Goal: Find specific page/section: Find specific page/section

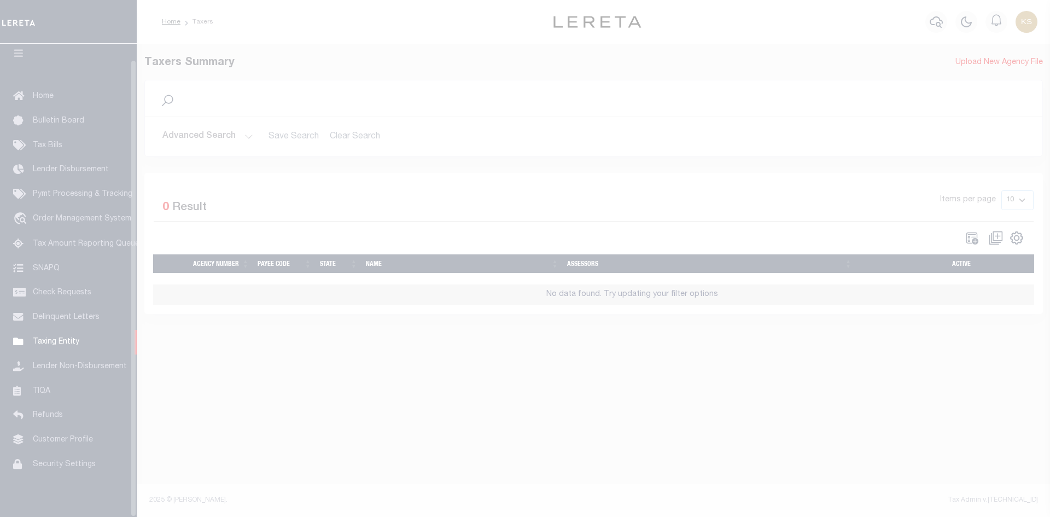
scroll to position [16, 0]
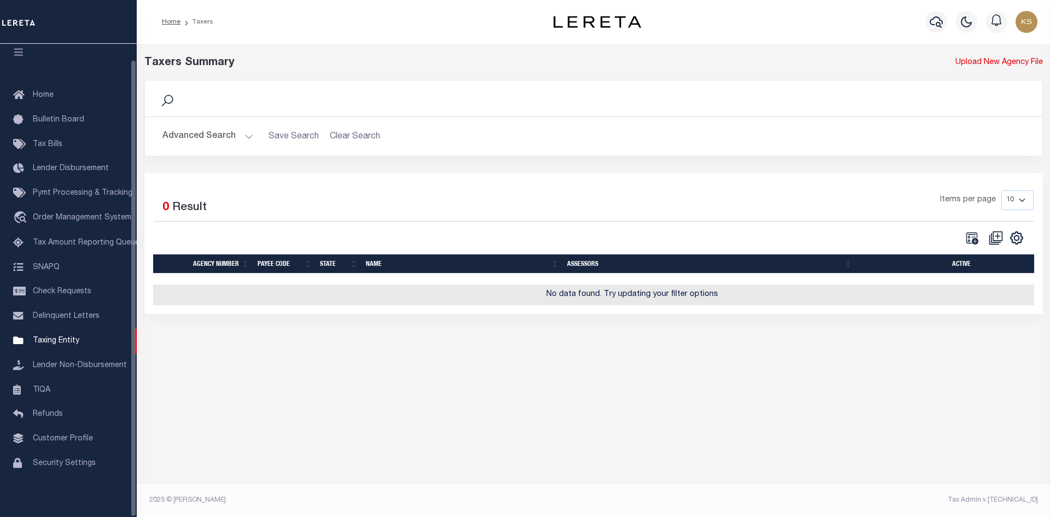
click at [208, 140] on button "Advanced Search" at bounding box center [207, 136] width 91 height 21
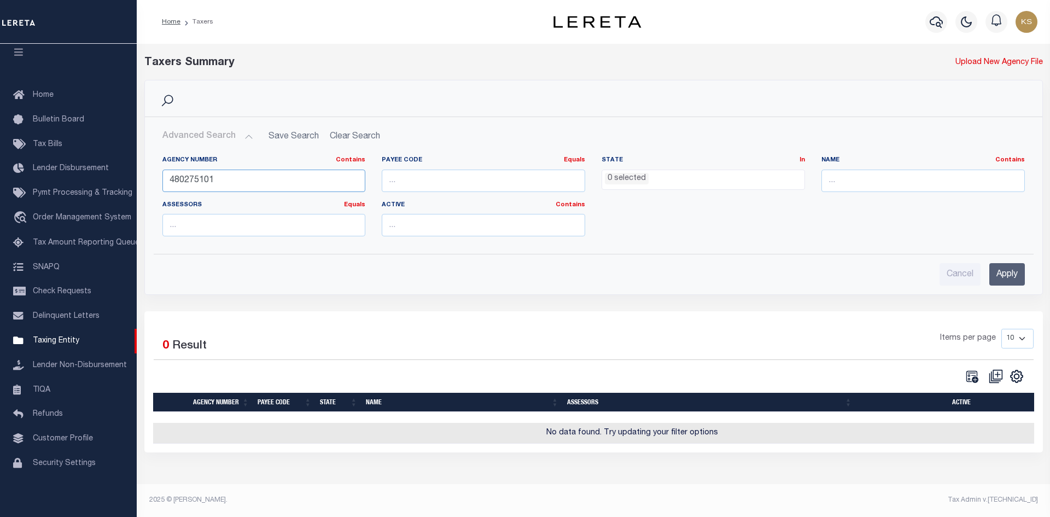
click at [230, 182] on input "480275101" at bounding box center [263, 181] width 203 height 22
type input "370038228"
click at [1012, 275] on input "Apply" at bounding box center [1007, 274] width 36 height 22
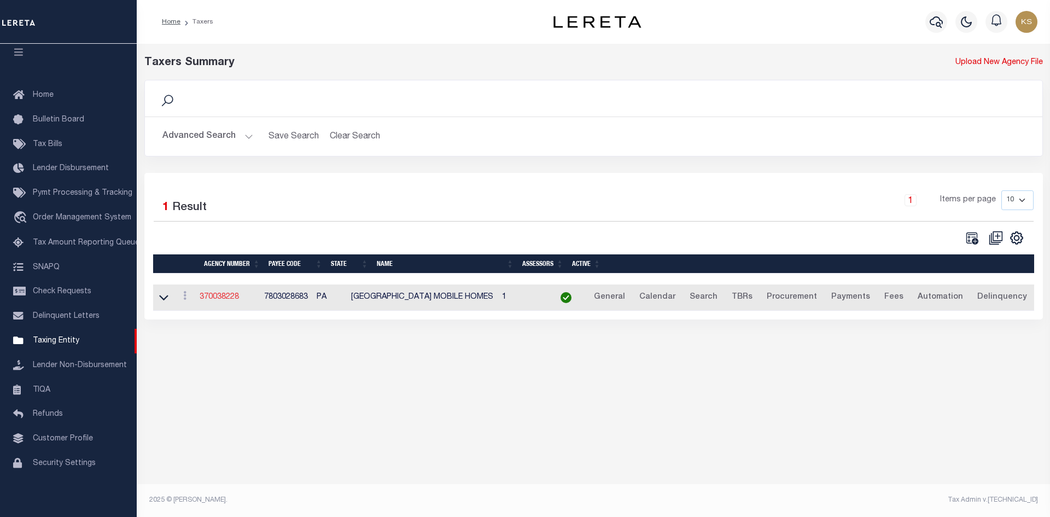
click at [211, 295] on link "370038228" at bounding box center [219, 297] width 39 height 8
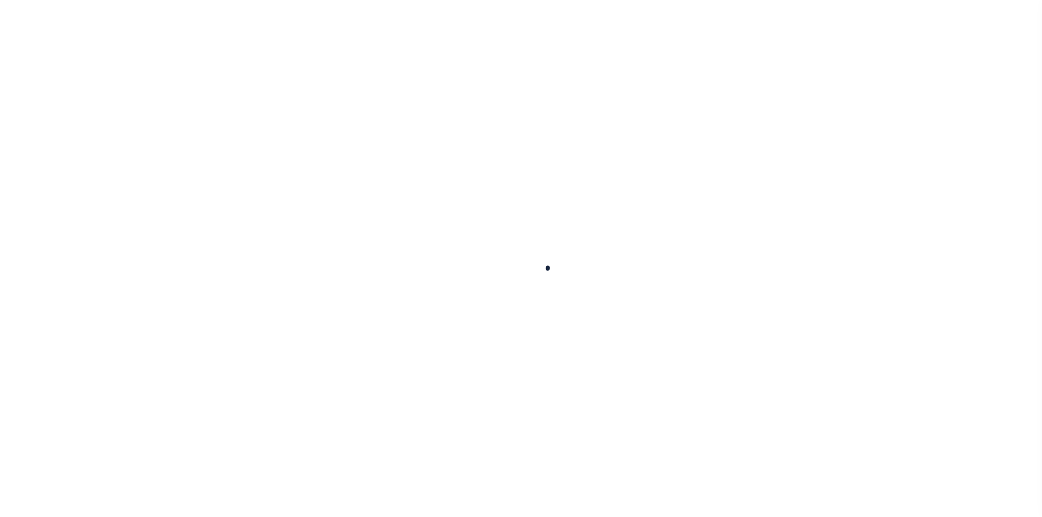
select select
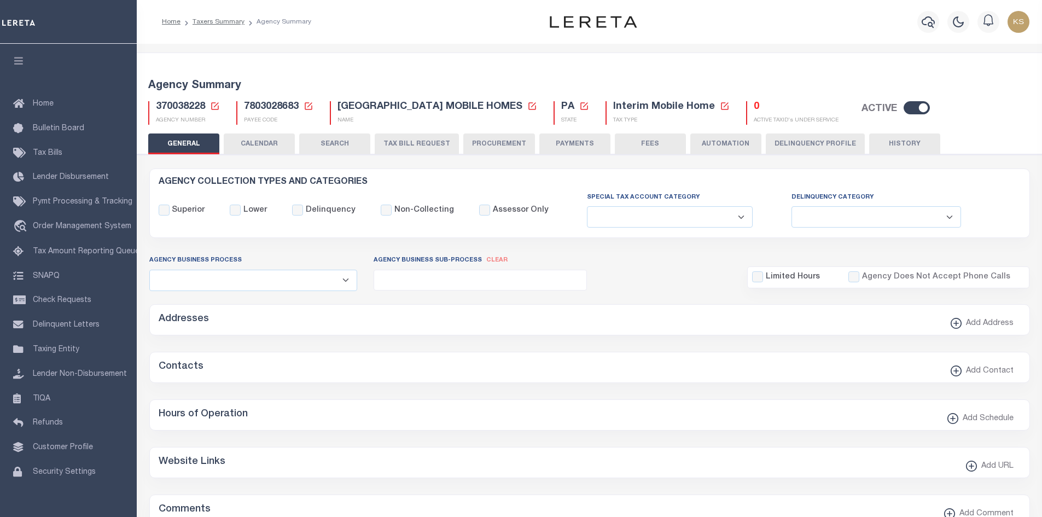
checkbox input "false"
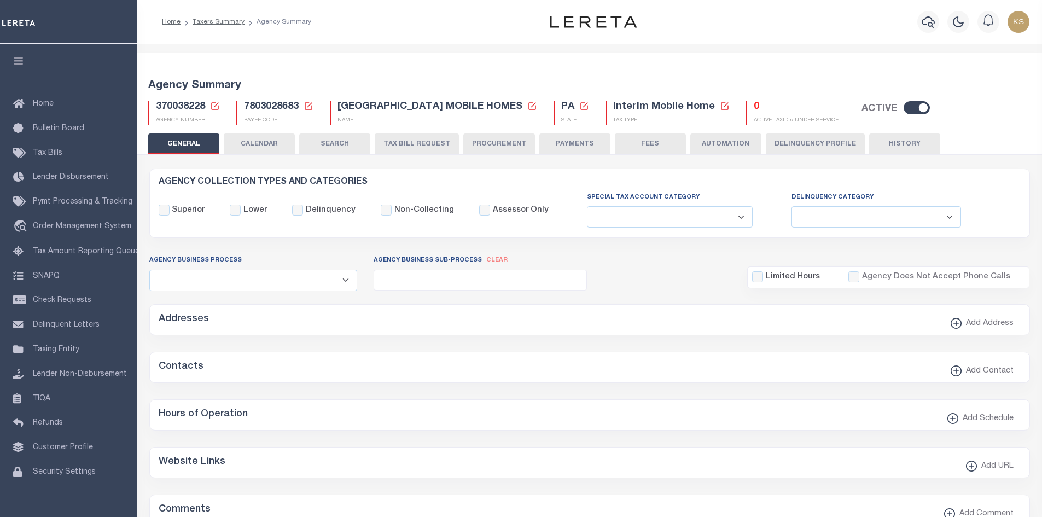
checkbox input "false"
type input "4200505047"
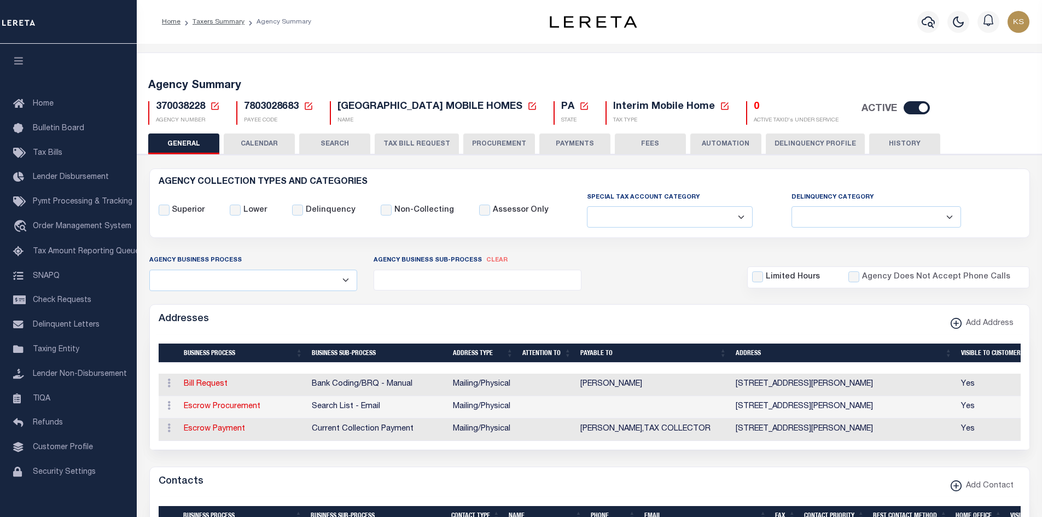
click at [969, 386] on td "Yes" at bounding box center [989, 384] width 66 height 22
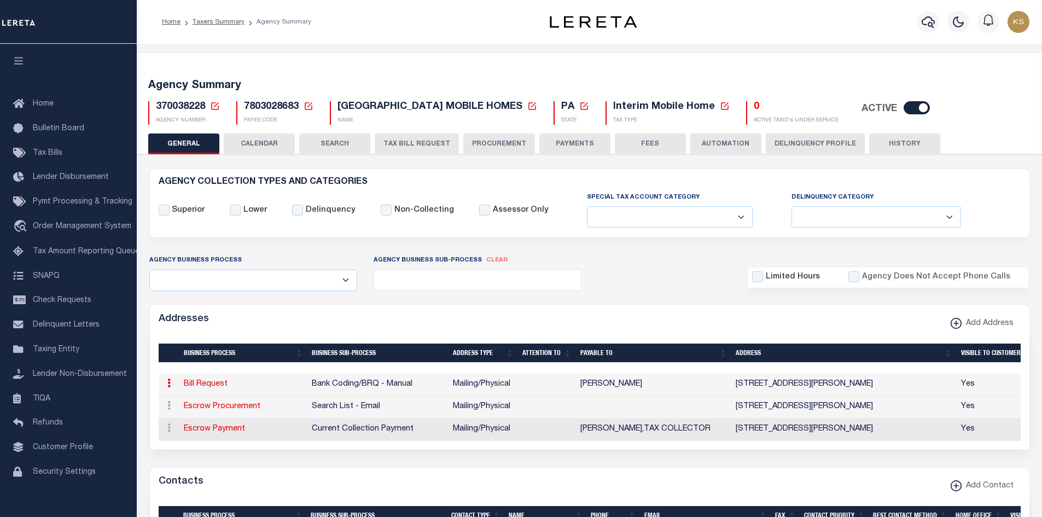
click at [205, 387] on link "Bill Request" at bounding box center [206, 384] width 44 height 8
select select "1"
checkbox input "false"
select select
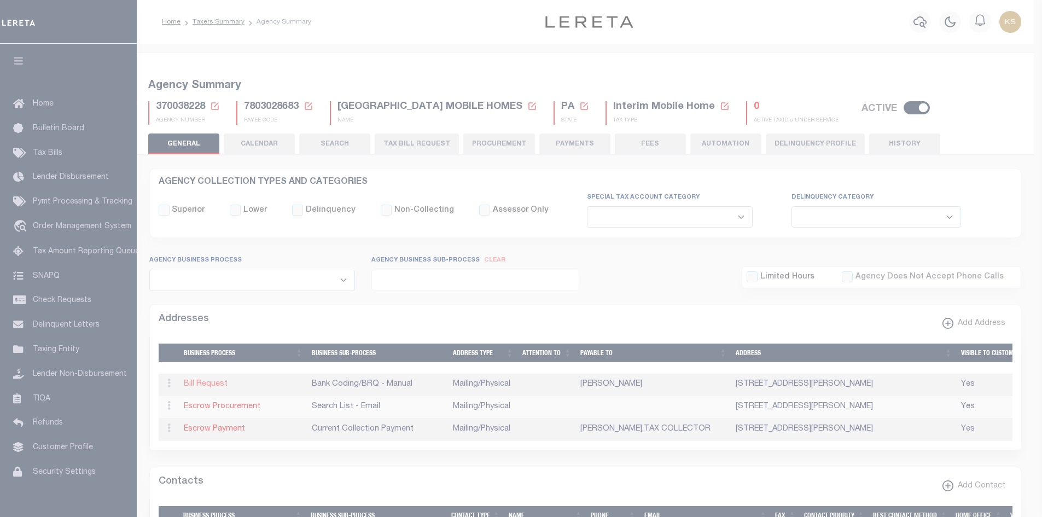
type input "[STREET_ADDRESS][PERSON_NAME]"
type input "KITTANNING"
select select "PA"
type input "16201"
select select "5"
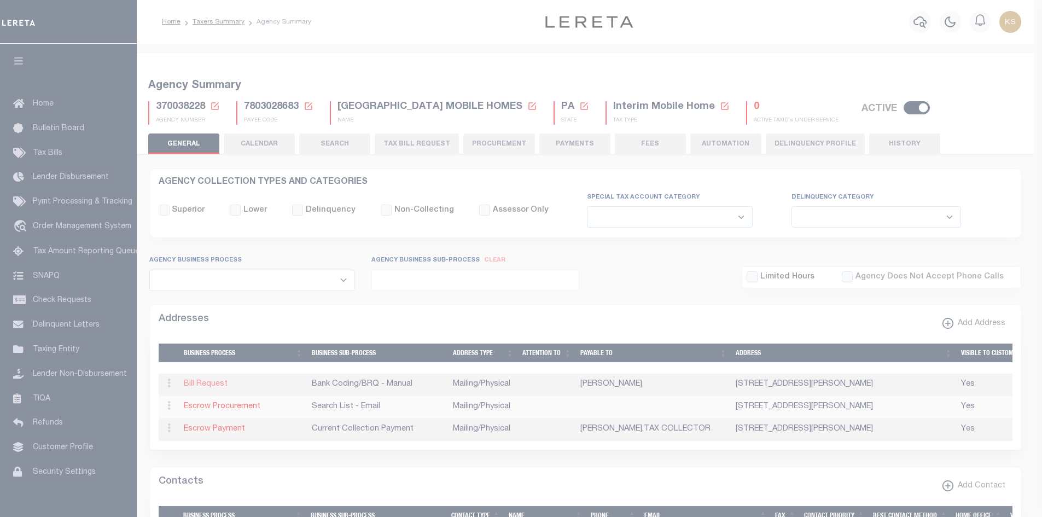
checkbox input "true"
type input "[PERSON_NAME]"
select select "1"
select select "2"
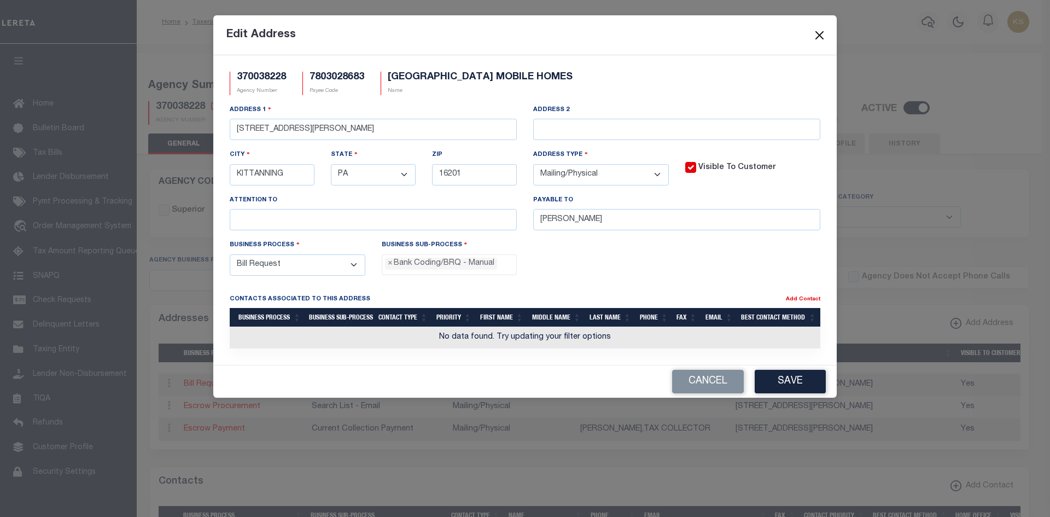
click at [815, 37] on button "Close" at bounding box center [820, 35] width 14 height 14
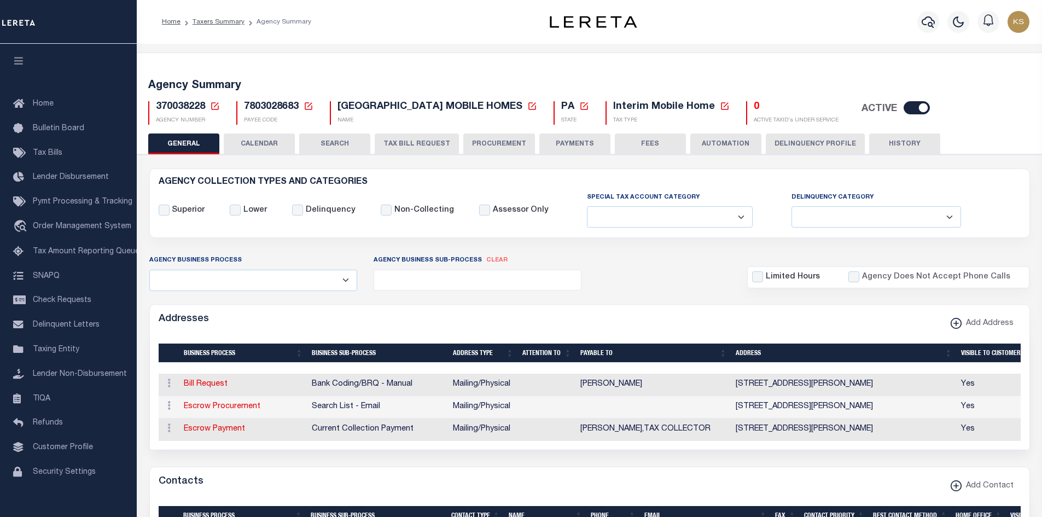
click at [893, 136] on button "HISTORY" at bounding box center [904, 143] width 71 height 21
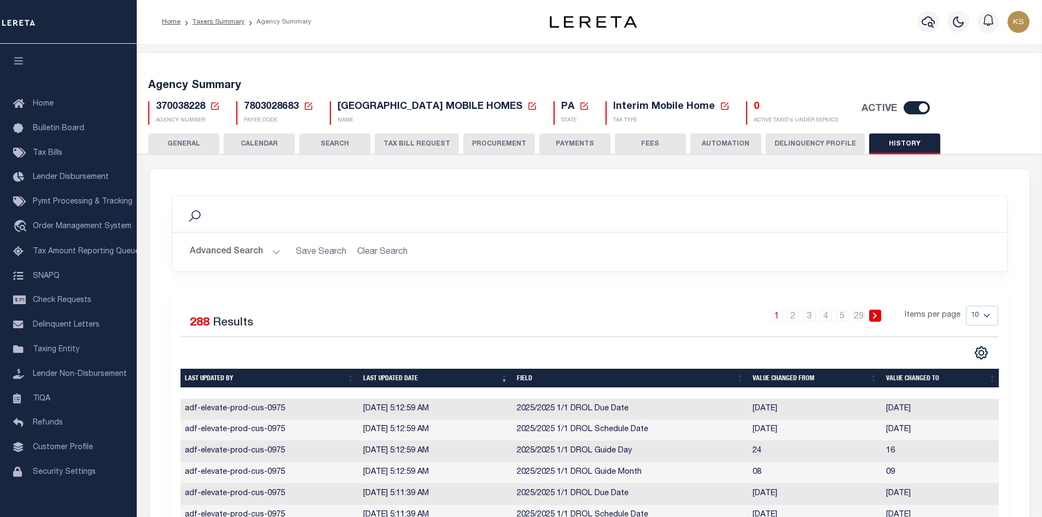
scroll to position [231, 0]
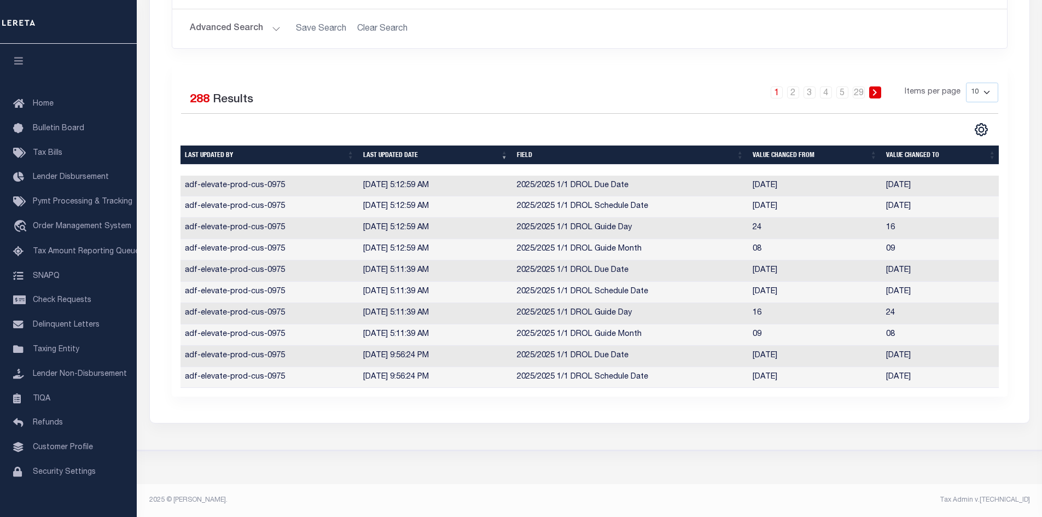
click at [874, 89] on icon at bounding box center [874, 92] width 5 height 7
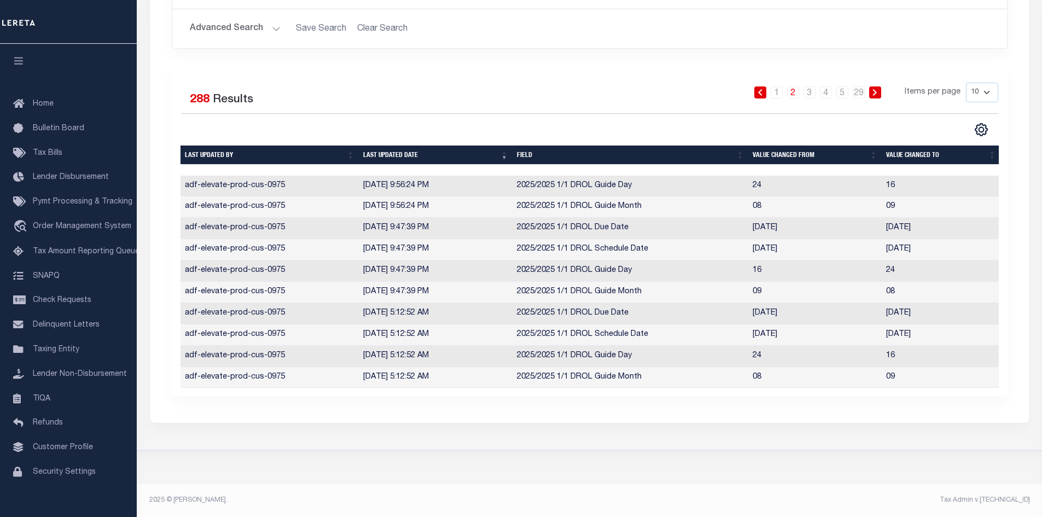
click at [874, 89] on icon at bounding box center [874, 92] width 5 height 7
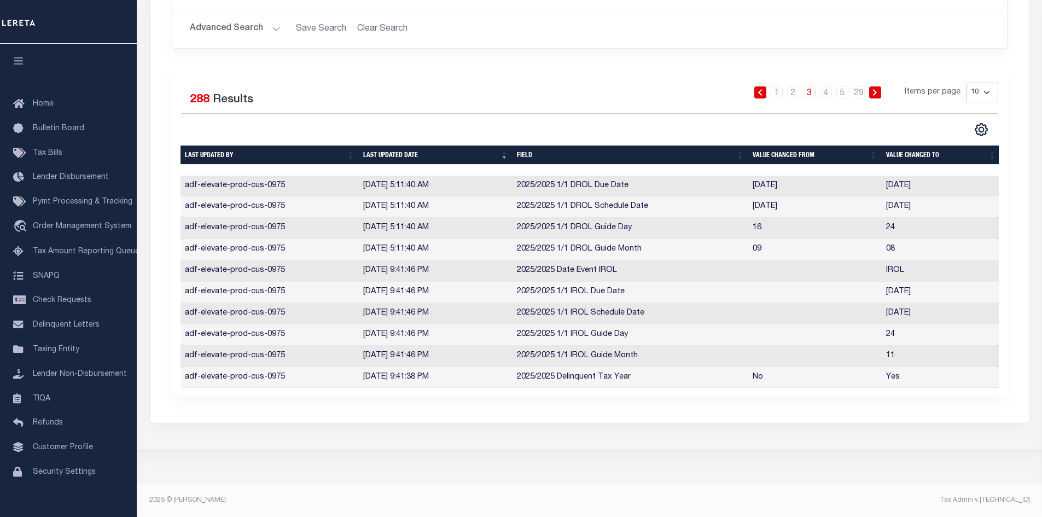
click at [874, 89] on icon at bounding box center [874, 92] width 5 height 7
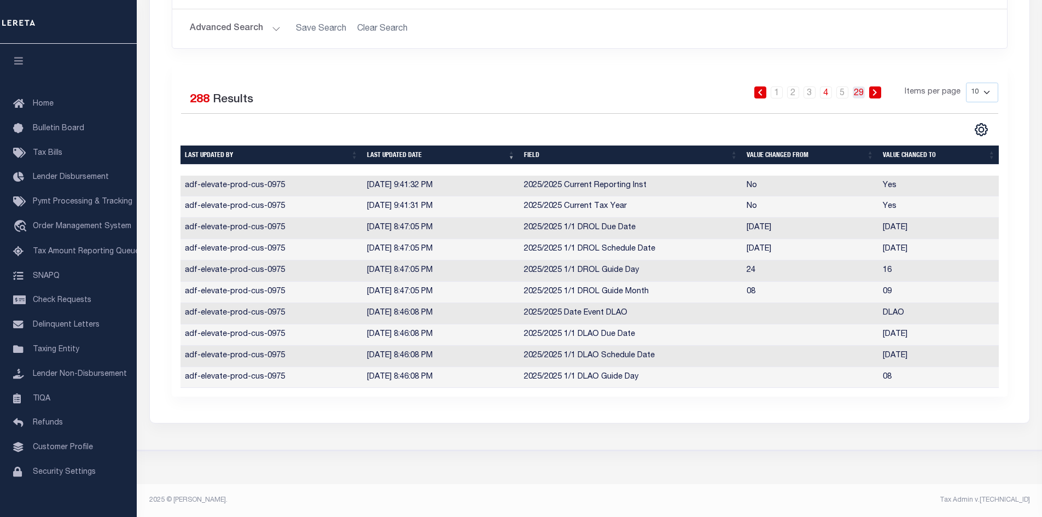
click at [861, 87] on link "29" at bounding box center [858, 92] width 12 height 12
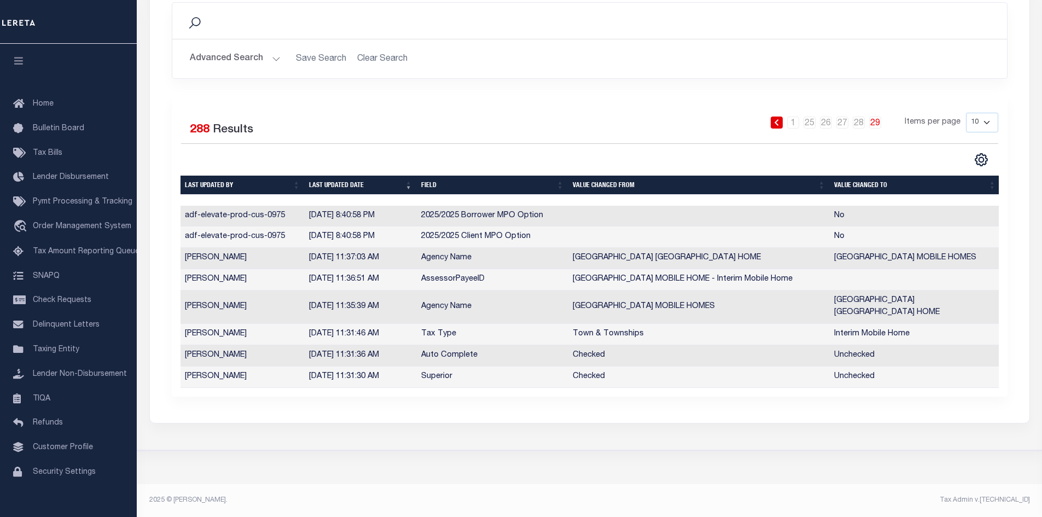
scroll to position [189, 0]
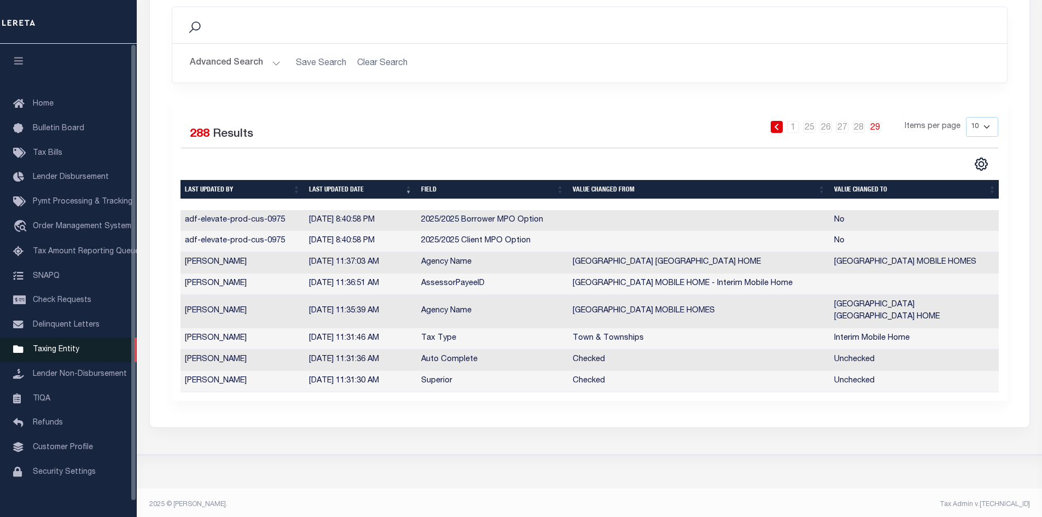
click at [35, 353] on span "Taxing Entity" at bounding box center [56, 350] width 46 height 8
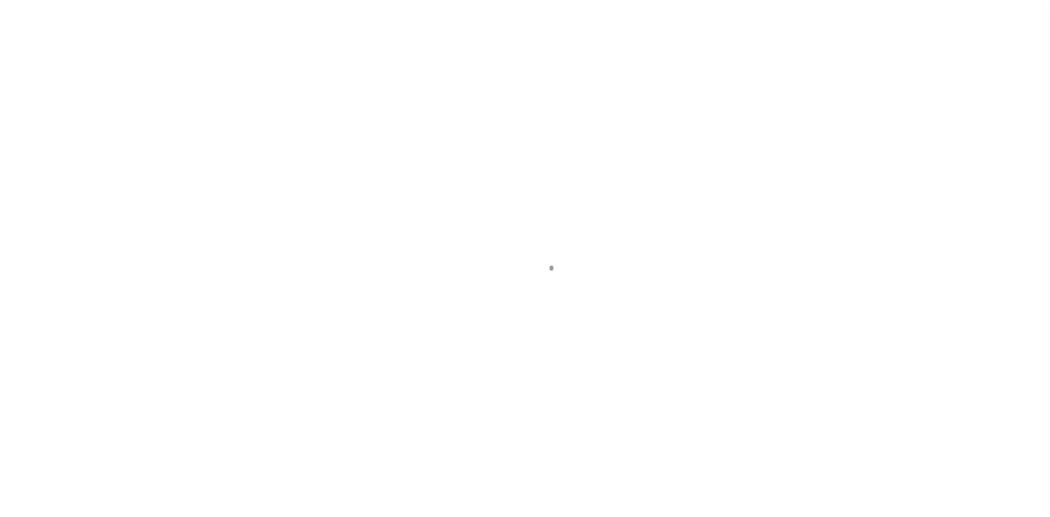
select select
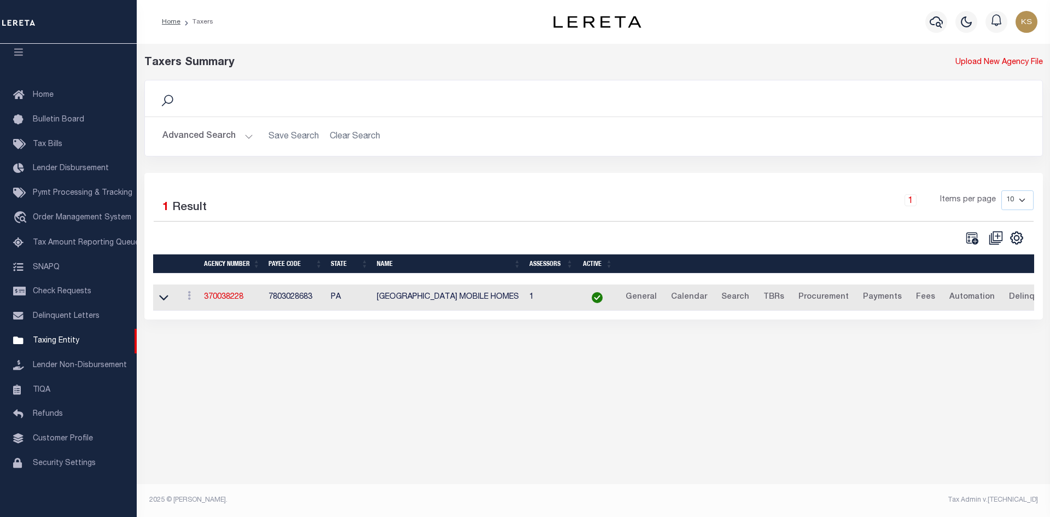
click at [224, 134] on button "Advanced Search" at bounding box center [207, 136] width 91 height 21
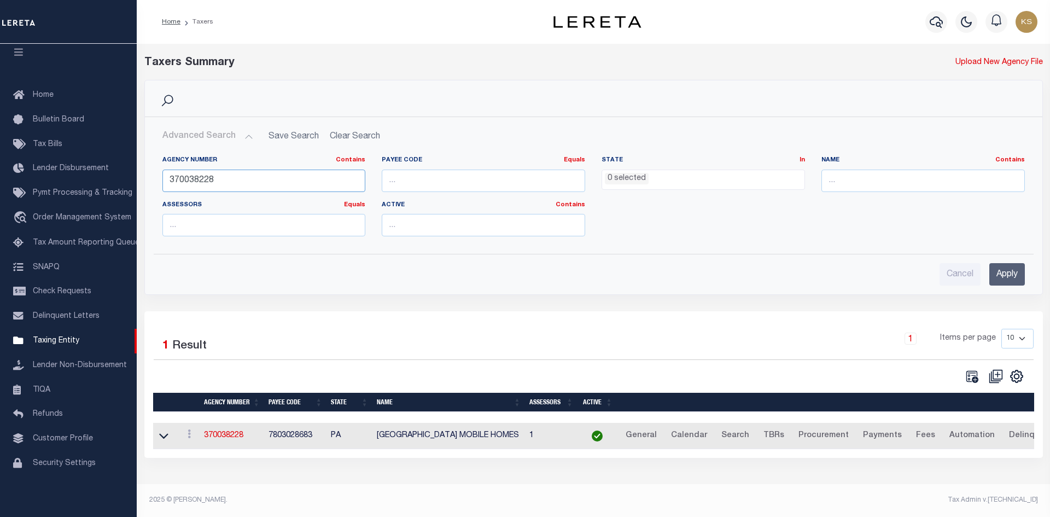
click at [246, 174] on input "370038228" at bounding box center [263, 181] width 203 height 22
type input "370038644"
click at [1009, 272] on input "Apply" at bounding box center [1007, 274] width 36 height 22
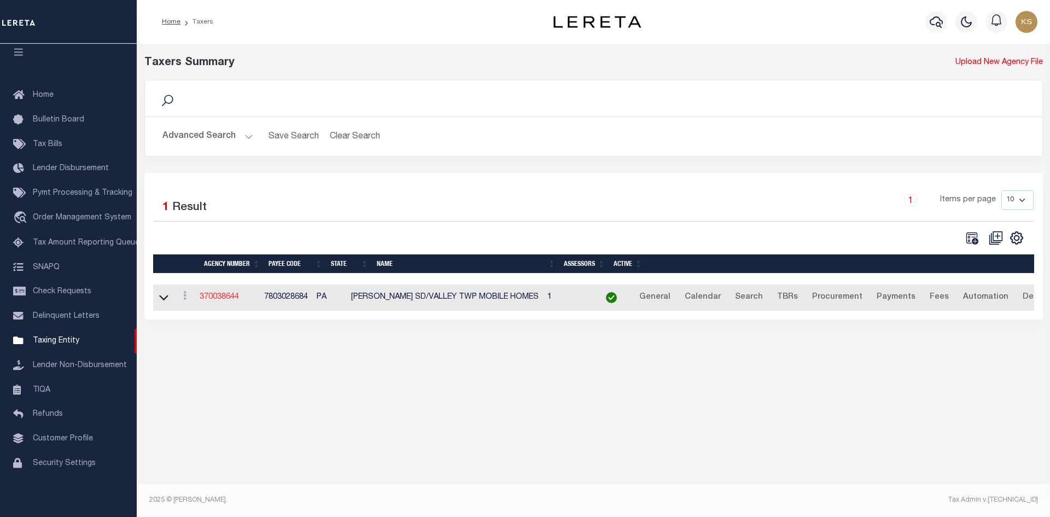
click at [235, 297] on link "370038644" at bounding box center [219, 297] width 39 height 8
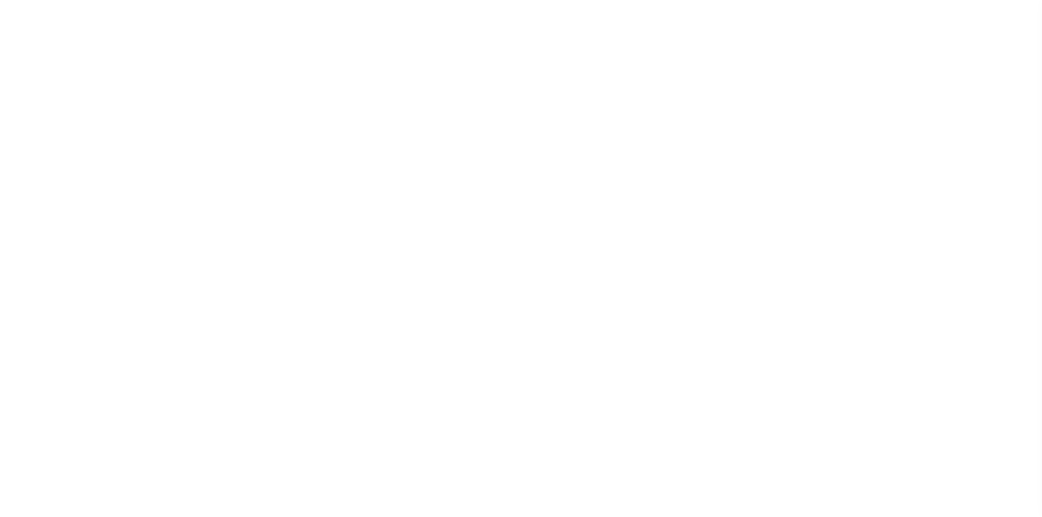
select select
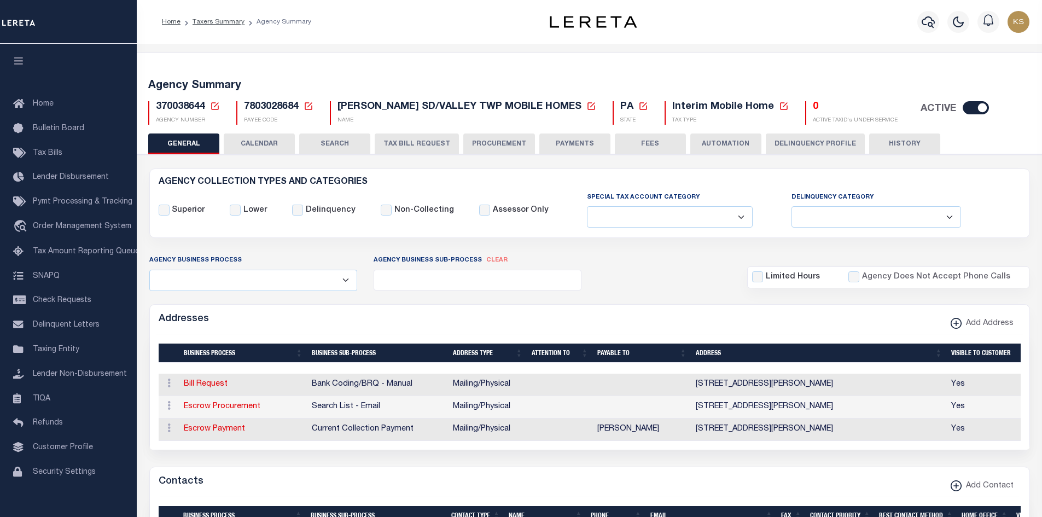
click at [924, 142] on button "HISTORY" at bounding box center [904, 143] width 71 height 21
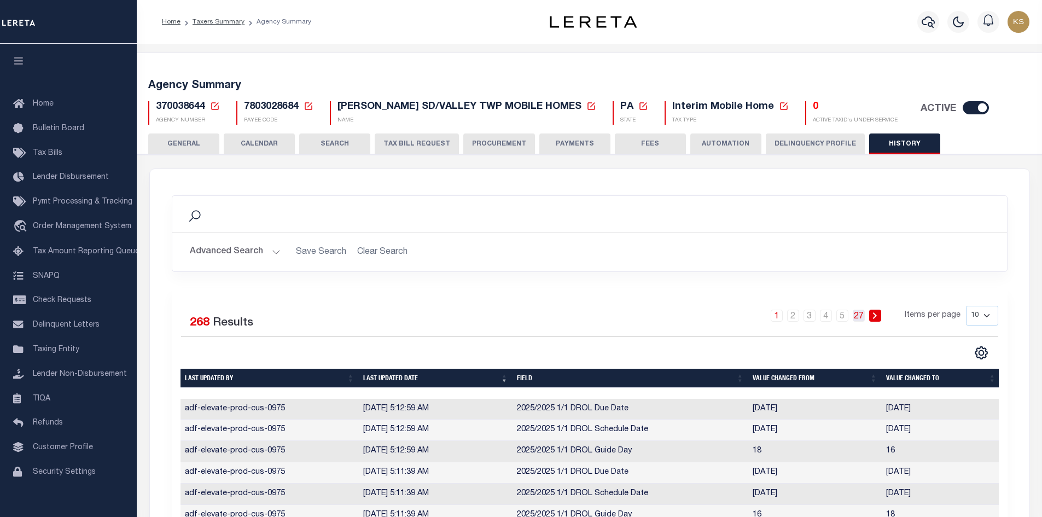
click at [861, 318] on link "27" at bounding box center [858, 315] width 12 height 12
